Goal: Task Accomplishment & Management: Complete application form

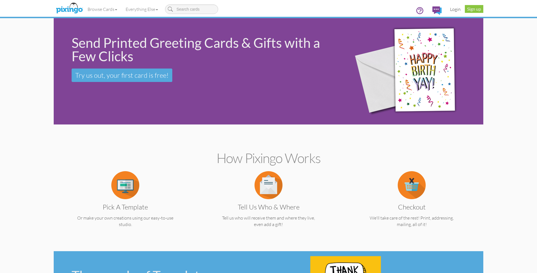
click at [455, 9] on link "Login" at bounding box center [455, 9] width 19 height 14
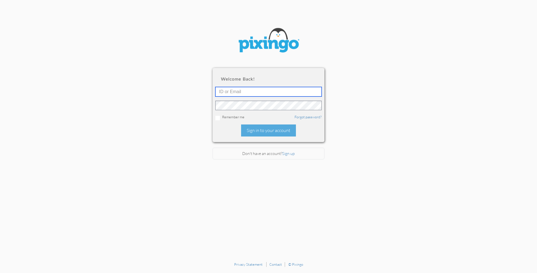
type input "[PERSON_NAME][EMAIL_ADDRESS][DOMAIN_NAME]"
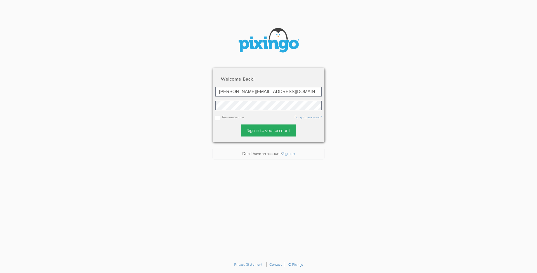
click at [256, 129] on div "Sign in to your account" at bounding box center [268, 131] width 55 height 12
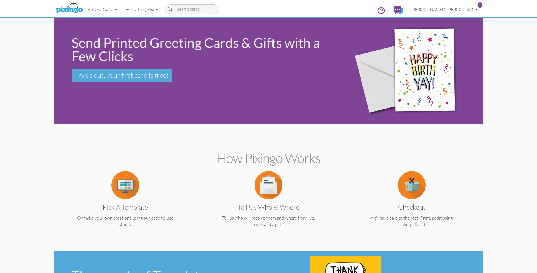
click at [453, 13] on link "[PERSON_NAME] & [PERSON_NAME] 1" at bounding box center [445, 9] width 76 height 14
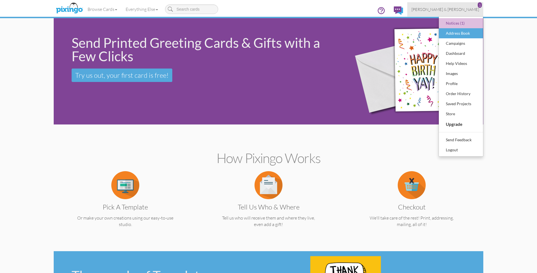
click at [453, 31] on div "Address Book" at bounding box center [461, 33] width 33 height 8
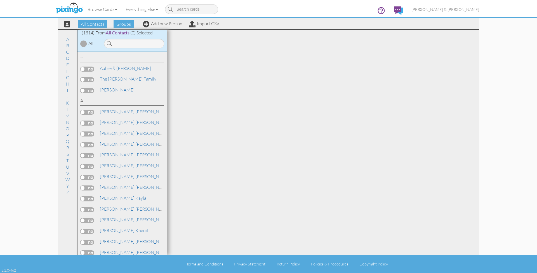
click at [147, 47] on input at bounding box center [134, 44] width 60 height 10
click at [145, 42] on input at bounding box center [134, 44] width 60 height 10
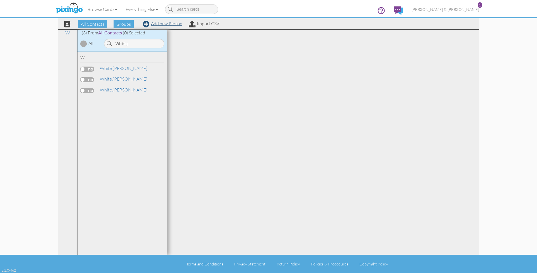
type input "White j"
click at [162, 25] on link "Add new Person" at bounding box center [162, 24] width 39 height 6
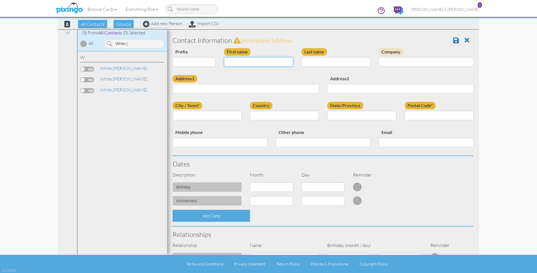
click at [273, 62] on input "First name" at bounding box center [258, 62] width 69 height 10
paste input "[PERSON_NAME] [PERSON_NAME]"
drag, startPoint x: 242, startPoint y: 61, endPoint x: 269, endPoint y: 61, distance: 27.4
click at [269, 61] on input "[PERSON_NAME] [PERSON_NAME]" at bounding box center [258, 62] width 69 height 10
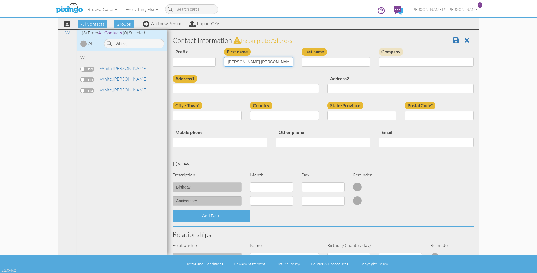
drag, startPoint x: 269, startPoint y: 61, endPoint x: 264, endPoint y: 61, distance: 5.3
click at [264, 61] on input "[PERSON_NAME] [PERSON_NAME]" at bounding box center [258, 62] width 69 height 10
type input "[PERSON_NAME]"
click at [331, 61] on input "Last name" at bounding box center [336, 62] width 69 height 10
paste input "White"
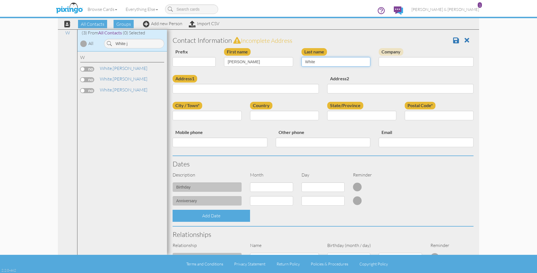
type input "White"
click at [263, 63] on input "[PERSON_NAME]" at bounding box center [258, 62] width 69 height 10
drag, startPoint x: 262, startPoint y: 63, endPoint x: 241, endPoint y: 61, distance: 21.6
click at [241, 61] on input "[PERSON_NAME]" at bounding box center [258, 62] width 69 height 10
type input "[PERSON_NAME]"
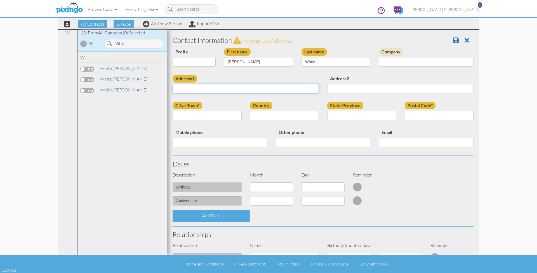
drag, startPoint x: 240, startPoint y: 71, endPoint x: 234, endPoint y: 87, distance: 17.1
click at [234, 87] on input "Address1" at bounding box center [246, 89] width 146 height 10
click at [388, 142] on input "Email" at bounding box center [426, 143] width 95 height 10
click at [397, 139] on input "Email" at bounding box center [426, 143] width 95 height 10
paste input "[EMAIL_ADDRESS][DOMAIN_NAME]"
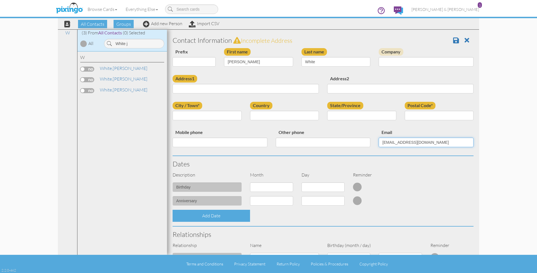
type input "[EMAIL_ADDRESS][DOMAIN_NAME]"
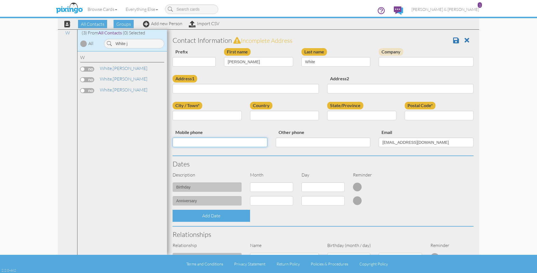
click at [224, 142] on input "Mobile phone" at bounding box center [220, 143] width 95 height 10
paste input "3136952385"
type input "3136952385"
select select "object:6296"
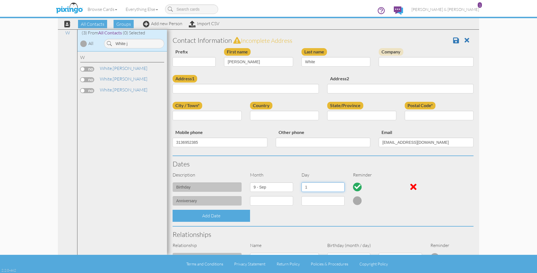
select select "number:4"
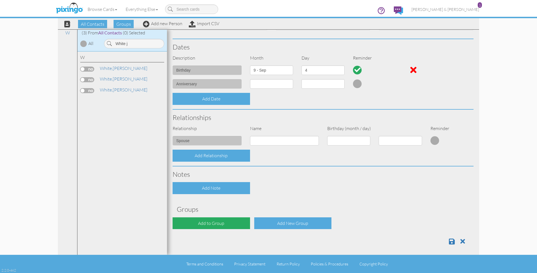
click at [215, 225] on div "Add to Group" at bounding box center [212, 223] width 78 height 12
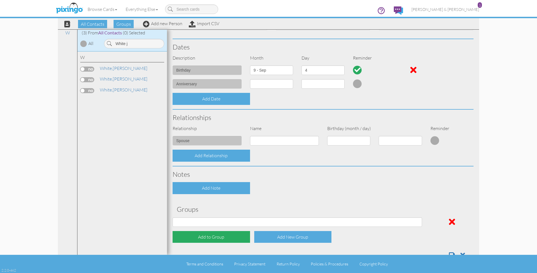
click at [213, 233] on div "Add to Group" at bounding box center [212, 237] width 78 height 12
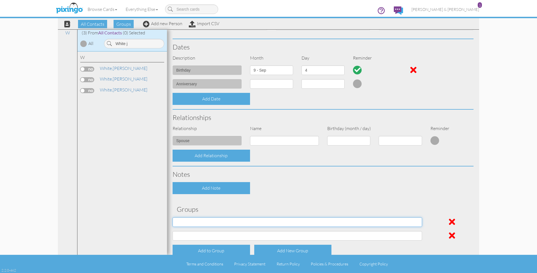
select select "object:6548"
select select "object:6549"
click at [237, 200] on div "Contact Information Incomplete address Prefix Dr. Mr. Mrs. First name [PERSON_N…" at bounding box center [323, 96] width 301 height 362
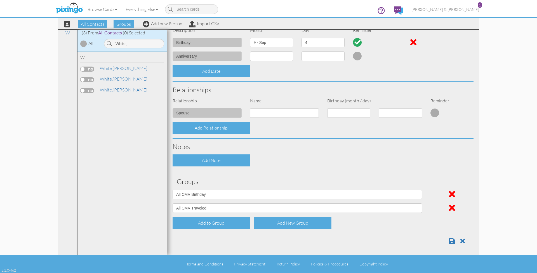
scroll to position [144, 0]
click at [453, 238] on span at bounding box center [452, 241] width 6 height 7
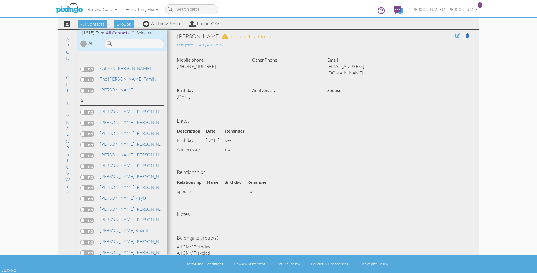
click at [456, 37] on span at bounding box center [458, 35] width 5 height 4
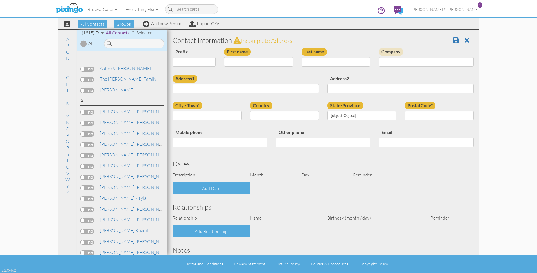
type input "[PERSON_NAME]"
type input "White"
type input "3136952385"
type input "[EMAIL_ADDRESS][DOMAIN_NAME]"
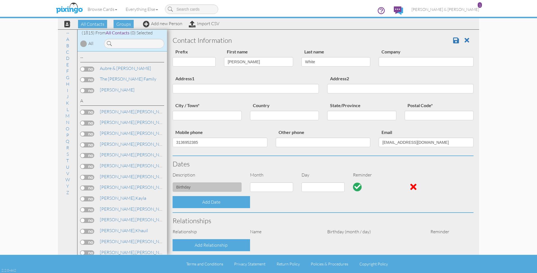
select select "object:5711"
select select "object:5717"
select select "object:5718"
select select "object:5728"
select select "number:4"
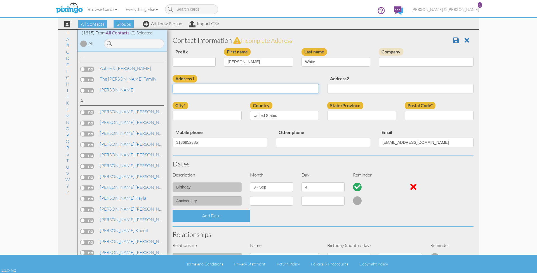
click at [236, 86] on input "Address1" at bounding box center [246, 89] width 146 height 10
click at [215, 89] on input "Address1" at bounding box center [246, 89] width 146 height 10
paste input "17574 Greenfield Detroit, MI 48235 · USA"
drag, startPoint x: 208, startPoint y: 88, endPoint x: 255, endPoint y: 88, distance: 47.6
click at [255, 88] on input "17574 Greenfield Detroit, MI 48235 · USA" at bounding box center [246, 89] width 146 height 10
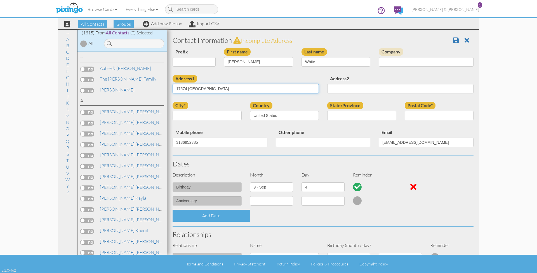
type input "17574 Greenfield"
click at [216, 116] on input "city*" at bounding box center [207, 116] width 69 height 10
paste input "Detroit, MI 48235 · USA"
click at [187, 114] on input "Detroit, MI 48235 · USA" at bounding box center [207, 116] width 69 height 10
drag, startPoint x: 190, startPoint y: 114, endPoint x: 235, endPoint y: 115, distance: 44.2
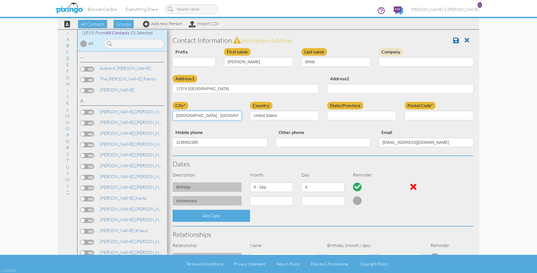
click at [235, 115] on input "Detroit, MI 48235 · USA" at bounding box center [207, 116] width 69 height 10
type input "Detroit,"
click at [416, 114] on input "Postal Code*" at bounding box center [439, 116] width 69 height 10
paste input "MI 48235 · USA"
click at [414, 114] on input "MI 48235 · USA" at bounding box center [439, 116] width 69 height 10
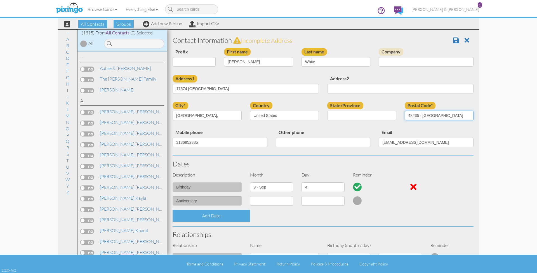
click at [440, 114] on input "48235 · USA" at bounding box center [439, 116] width 69 height 10
type input "48235"
select select "object:6002"
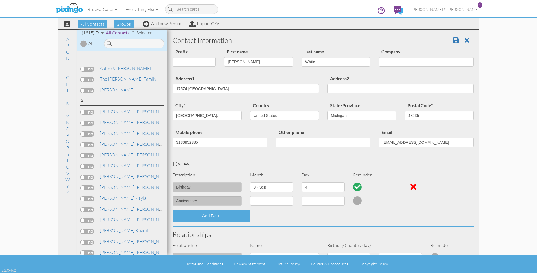
click at [377, 199] on div at bounding box center [374, 200] width 51 height 9
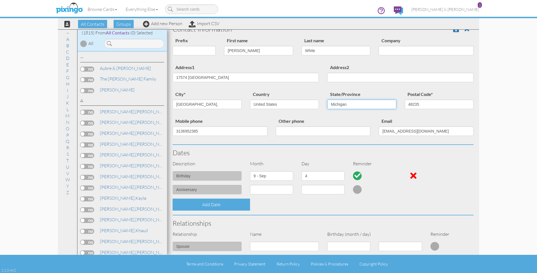
scroll to position [144, 0]
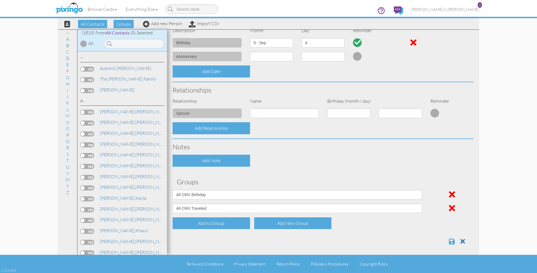
click at [453, 238] on span at bounding box center [452, 241] width 6 height 7
